Goal: Task Accomplishment & Management: Manage account settings

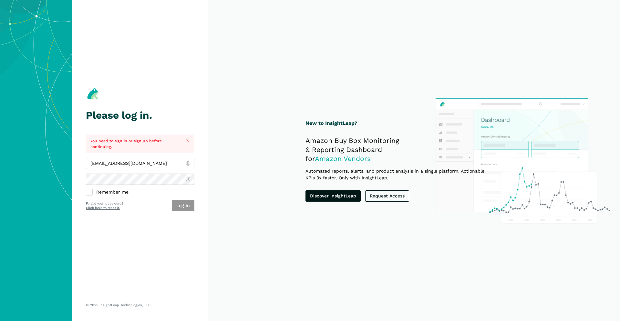
type input "[EMAIL_ADDRESS][DOMAIN_NAME]"
drag, startPoint x: 184, startPoint y: 206, endPoint x: 289, endPoint y: 210, distance: 105.7
click at [184, 206] on button "Log in" at bounding box center [183, 205] width 23 height 11
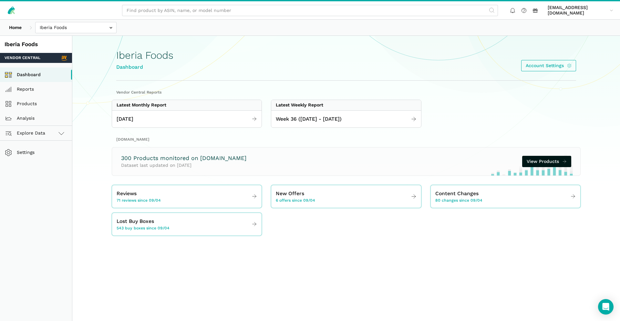
click at [575, 158] on div "300 Products monitored on [DOMAIN_NAME] Dataset last updated on [DATE] View Pro…" at bounding box center [346, 162] width 468 height 28
click at [564, 161] on icon at bounding box center [564, 161] width 5 height 7
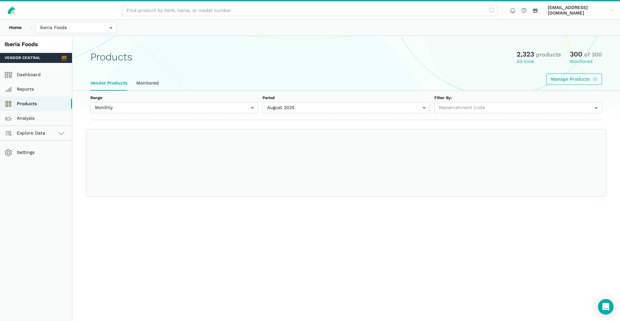
select select
